Goal: Information Seeking & Learning: Learn about a topic

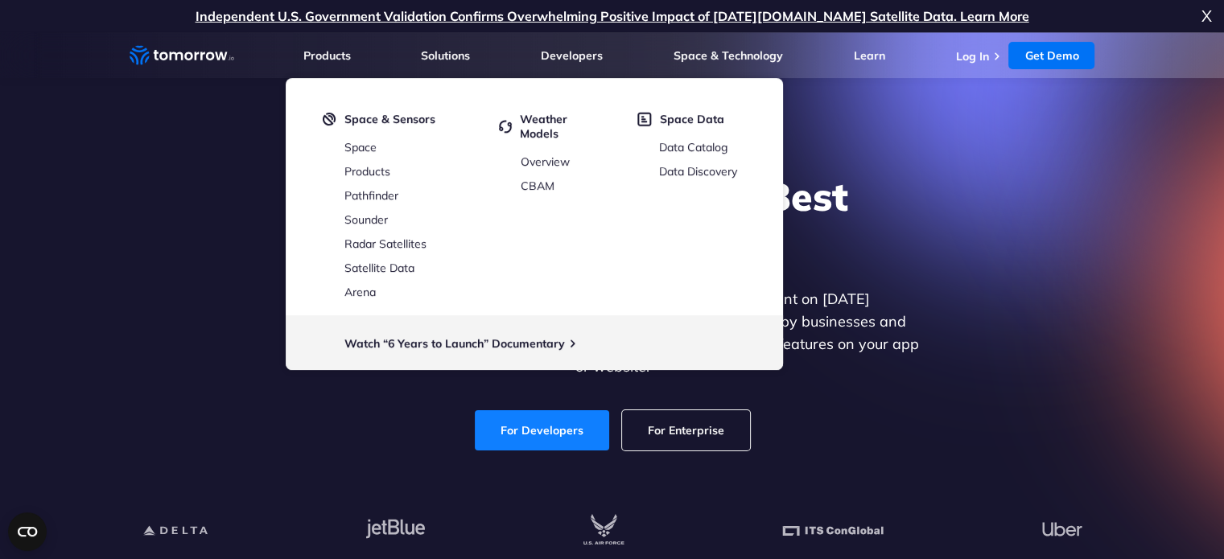
click at [567, 415] on link "For Developers" at bounding box center [542, 431] width 134 height 40
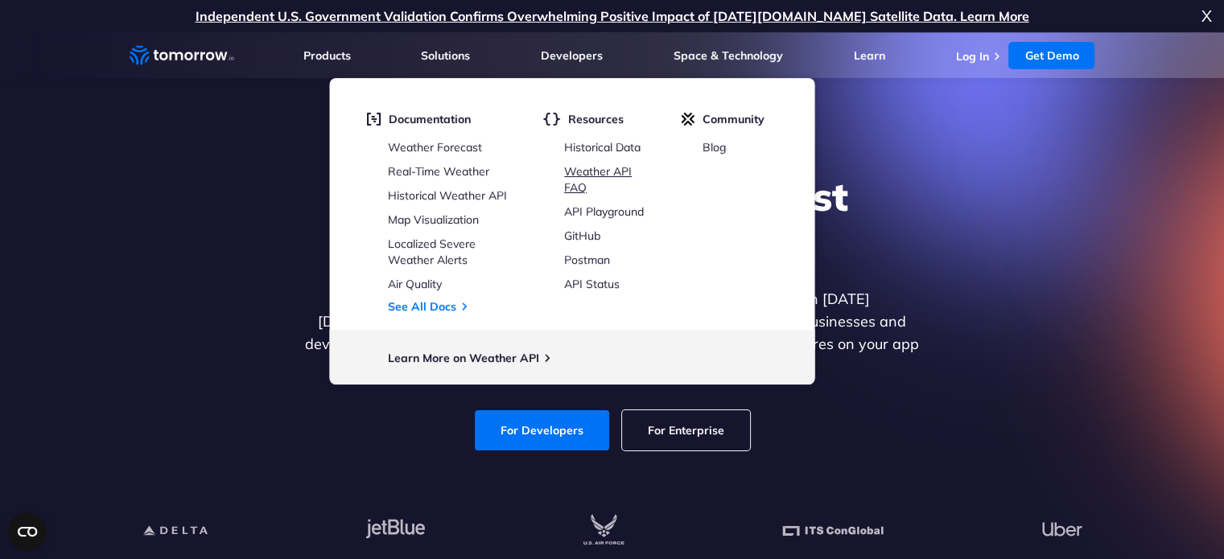
click at [596, 173] on link "Weather API FAQ" at bounding box center [598, 179] width 68 height 31
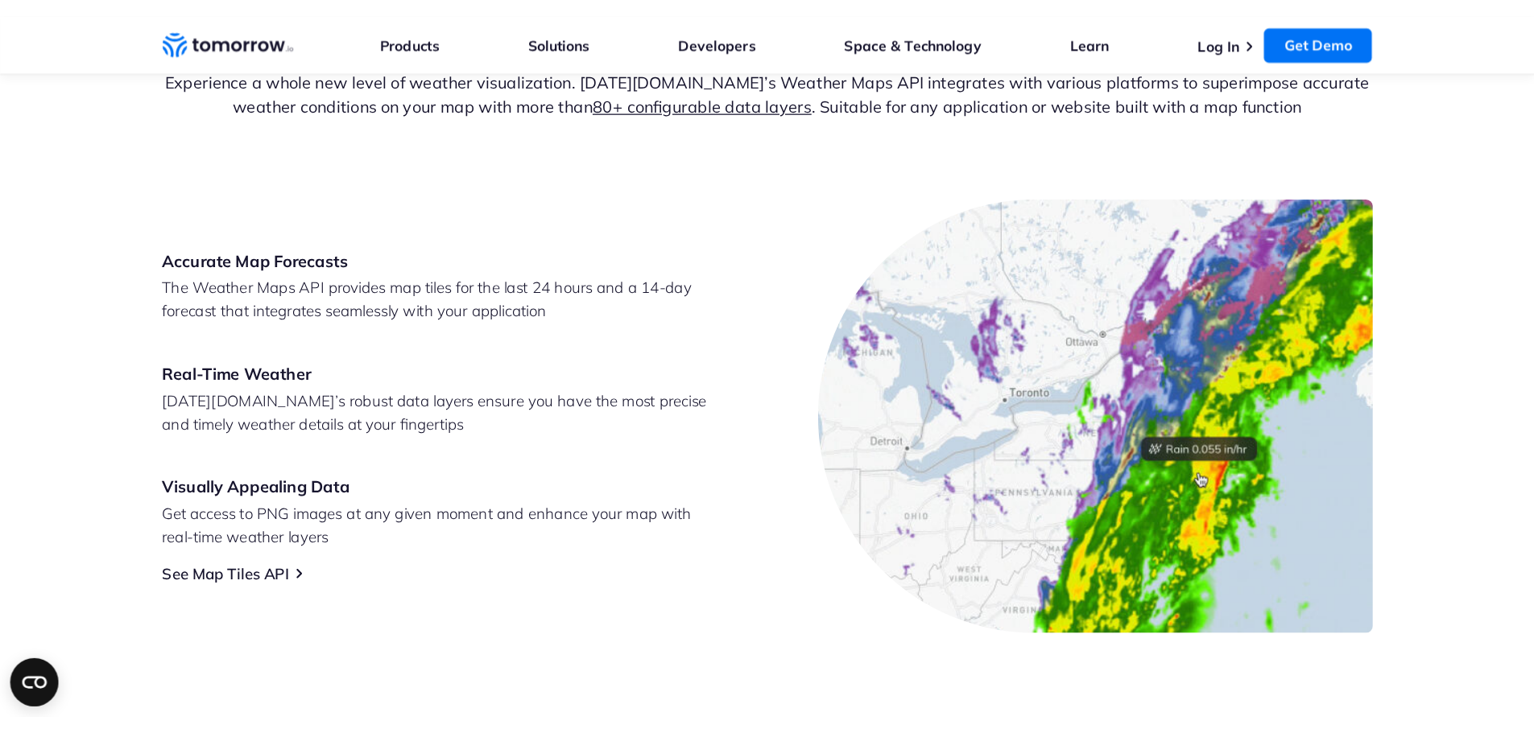
scroll to position [642, 0]
